Goal: Information Seeking & Learning: Learn about a topic

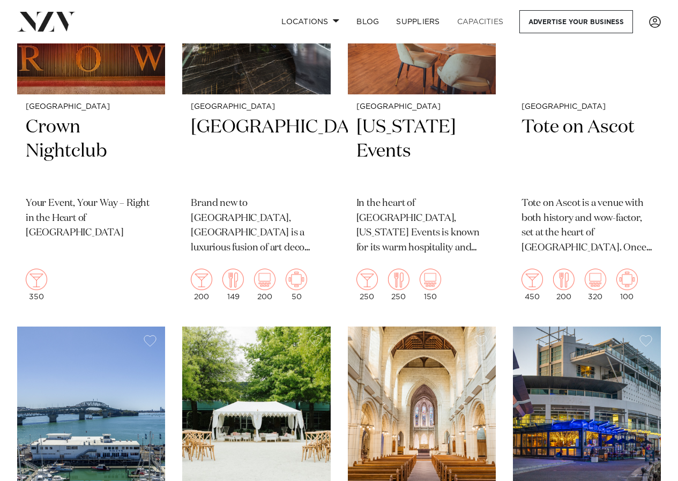
scroll to position [1876, 0]
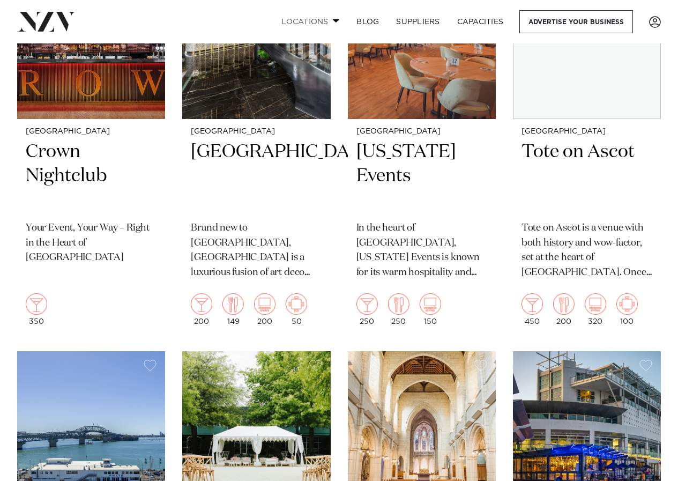
click at [323, 21] on link "Locations" at bounding box center [310, 21] width 75 height 23
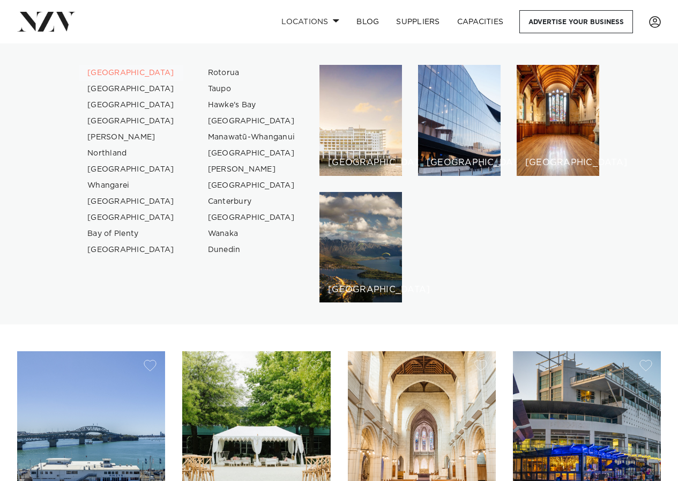
click at [98, 72] on link "[GEOGRAPHIC_DATA]" at bounding box center [131, 73] width 105 height 16
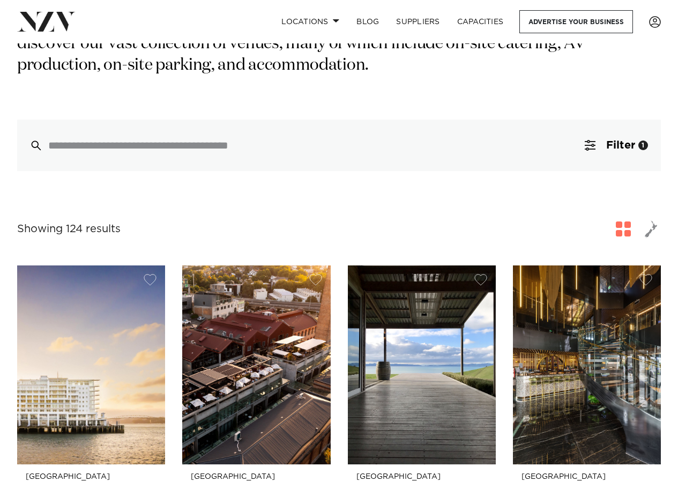
click at [647, 220] on span "button" at bounding box center [651, 229] width 13 height 18
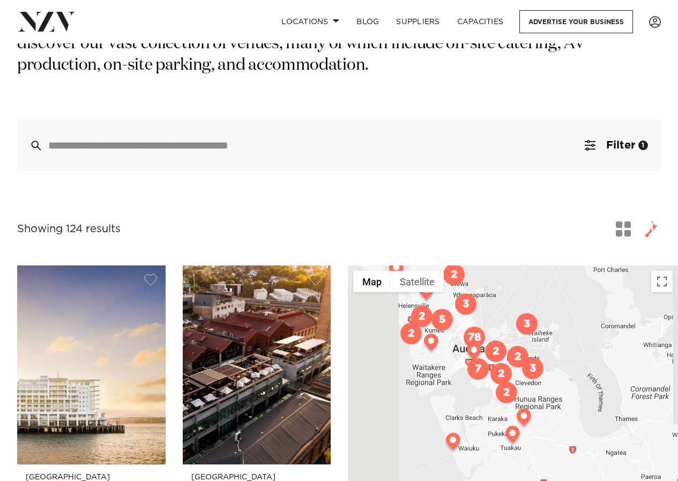
drag, startPoint x: 567, startPoint y: 392, endPoint x: 522, endPoint y: 270, distance: 130.2
click at [522, 270] on div at bounding box center [513, 452] width 330 height 375
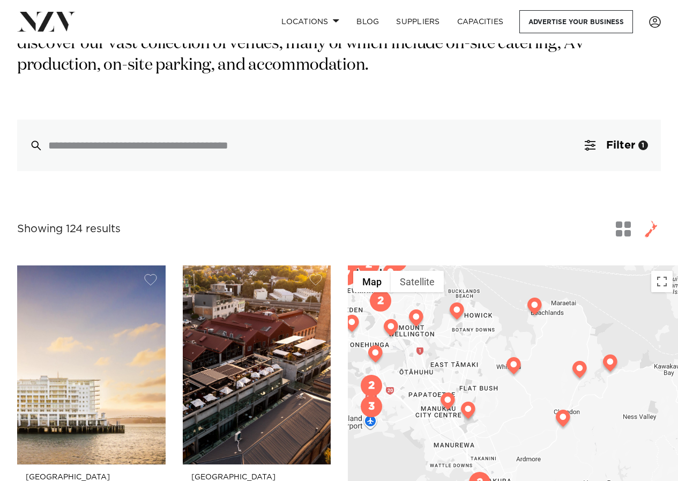
click at [482, 321] on div at bounding box center [513, 452] width 330 height 375
click at [479, 324] on div at bounding box center [513, 452] width 330 height 375
drag, startPoint x: 472, startPoint y: 326, endPoint x: 534, endPoint y: 360, distance: 70.3
click at [534, 360] on div at bounding box center [513, 452] width 330 height 375
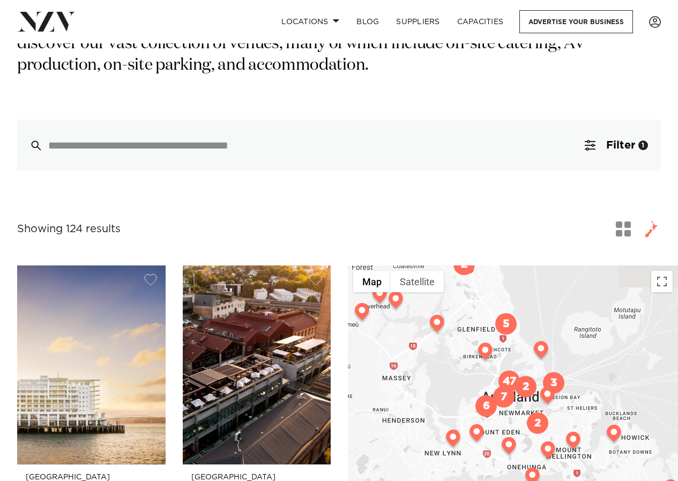
drag, startPoint x: 501, startPoint y: 272, endPoint x: 658, endPoint y: 394, distance: 199.0
click at [658, 394] on div at bounding box center [513, 452] width 330 height 375
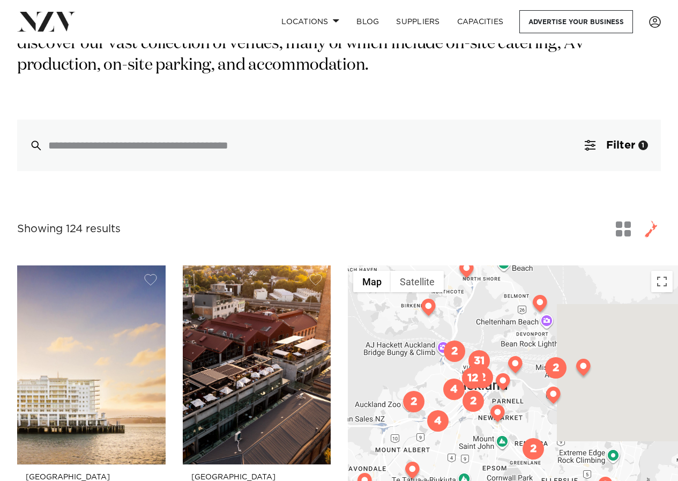
drag, startPoint x: 573, startPoint y: 406, endPoint x: 449, endPoint y: 420, distance: 124.6
click at [449, 420] on div at bounding box center [513, 452] width 330 height 375
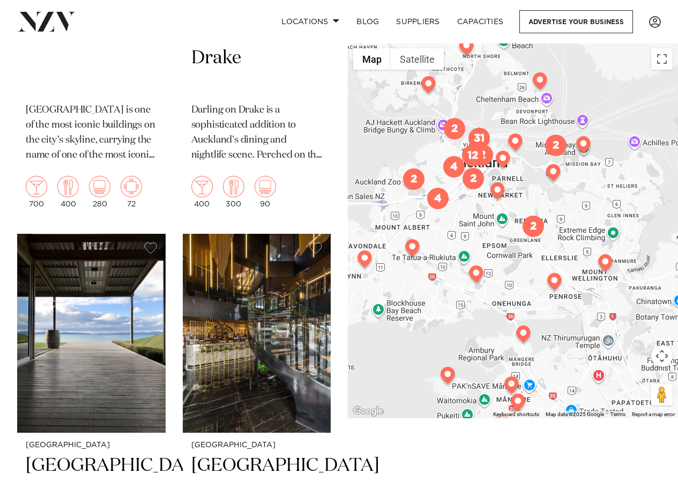
scroll to position [697, 0]
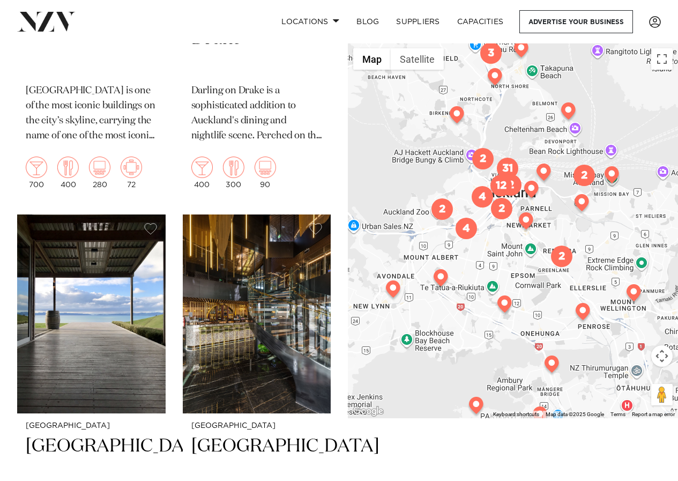
drag, startPoint x: 532, startPoint y: 178, endPoint x: 561, endPoint y: 211, distance: 44.0
click at [561, 211] on div at bounding box center [513, 230] width 330 height 375
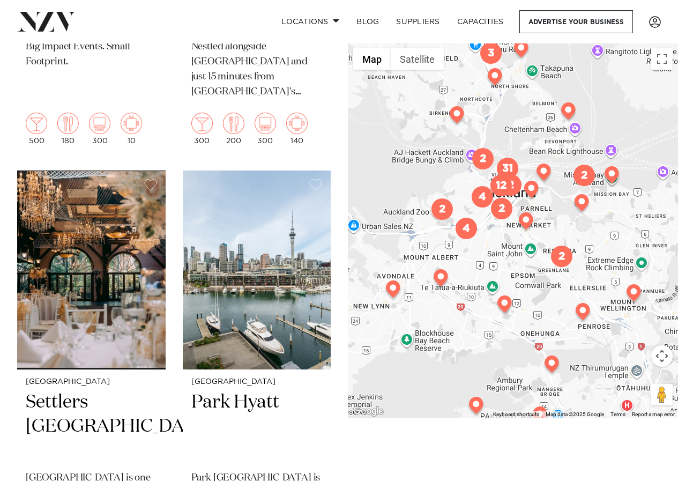
scroll to position [5199, 0]
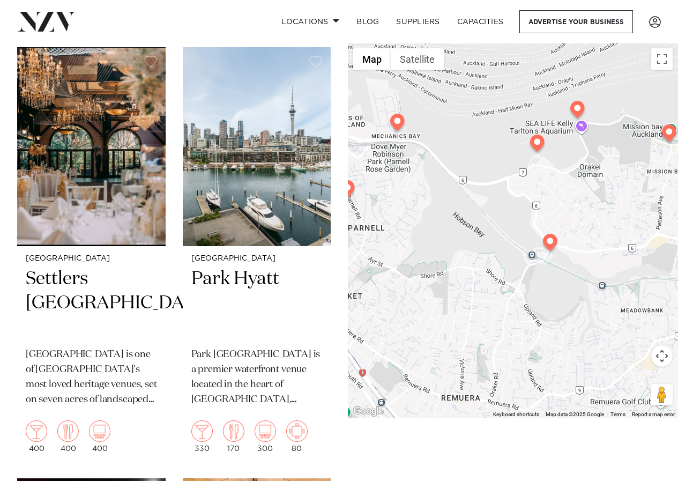
click at [539, 139] on img at bounding box center [537, 145] width 19 height 21
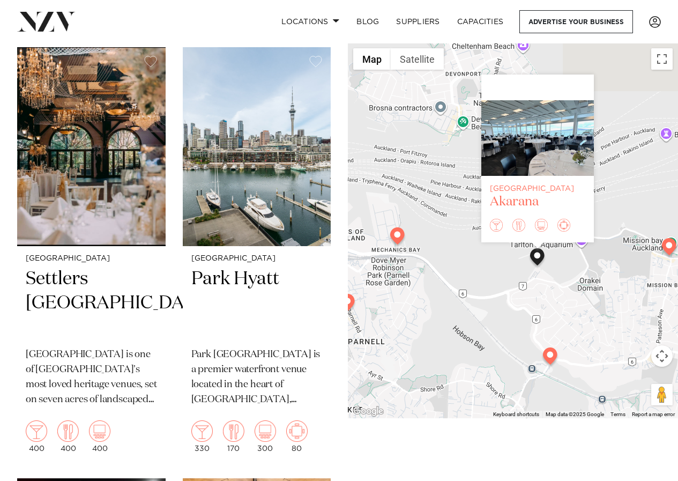
click at [517, 203] on div "Akarana" at bounding box center [537, 201] width 95 height 17
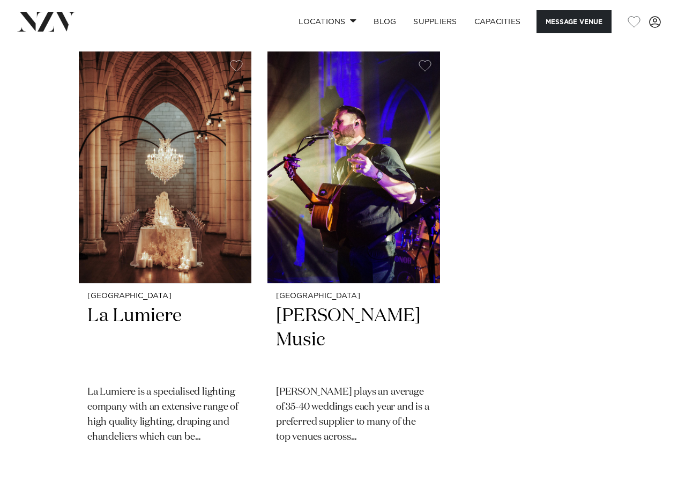
scroll to position [1662, 0]
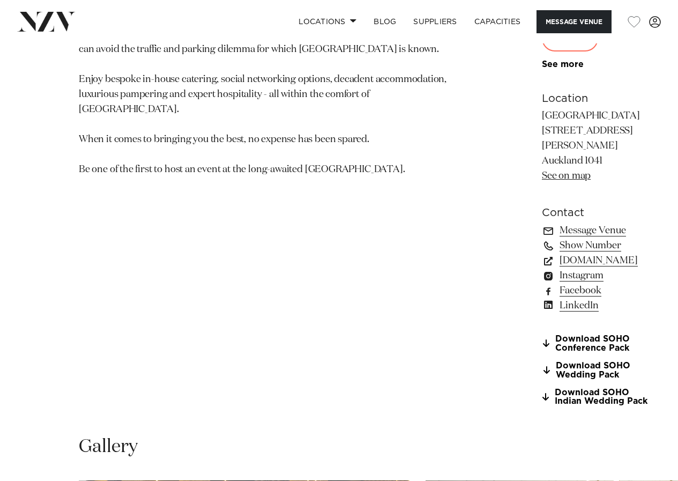
scroll to position [804, 0]
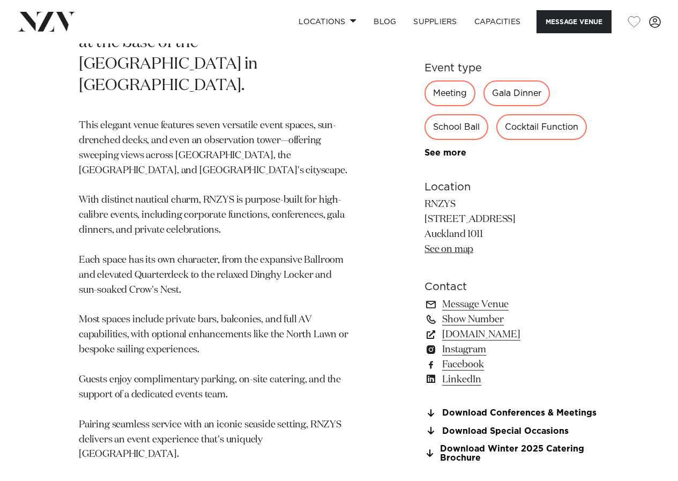
scroll to position [643, 0]
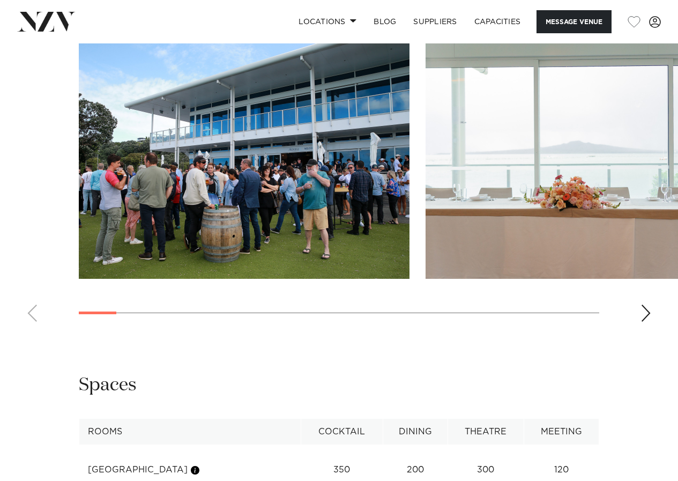
scroll to position [1179, 0]
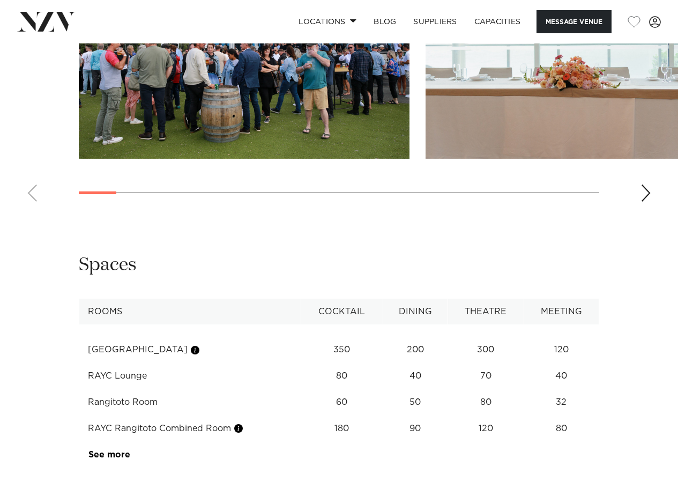
scroll to position [1286, 0]
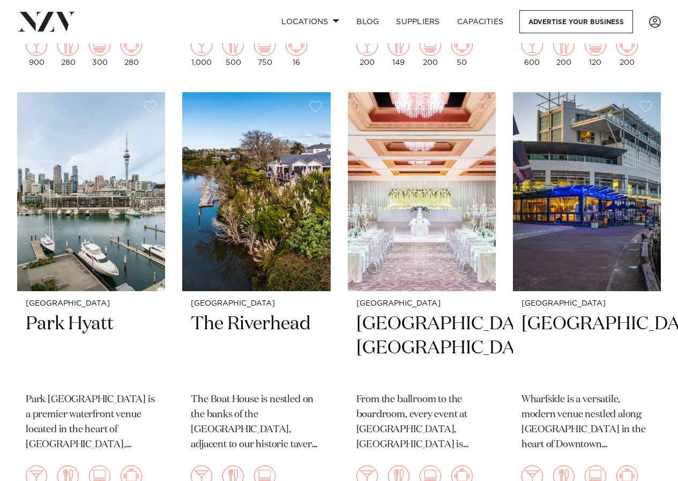
scroll to position [2191, 0]
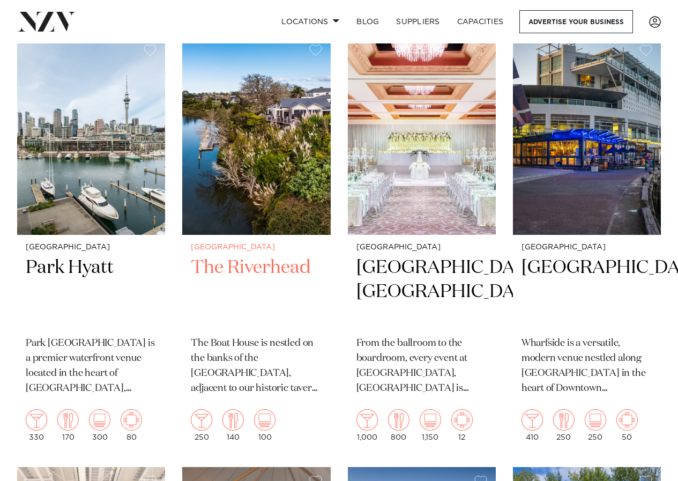
click at [263, 270] on h2 "The Riverhead" at bounding box center [256, 292] width 131 height 72
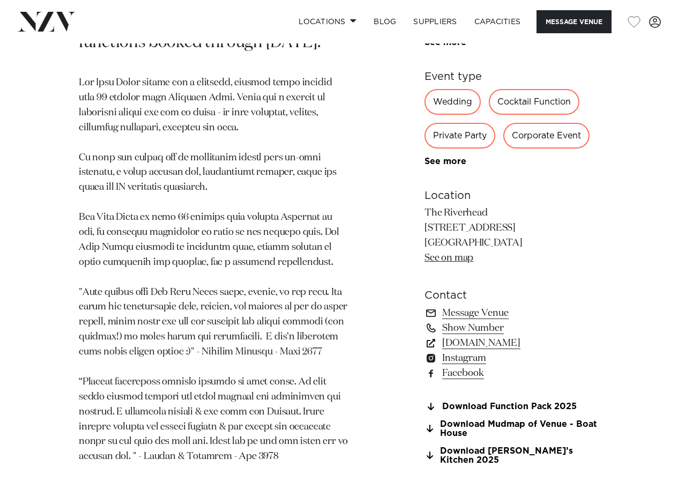
scroll to position [590, 0]
